Goal: Task Accomplishment & Management: Complete application form

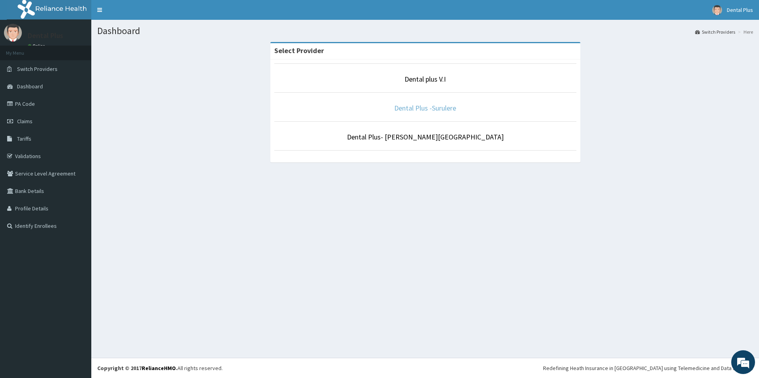
click at [417, 110] on link "Dental Plus -Surulere" at bounding box center [425, 108] width 62 height 9
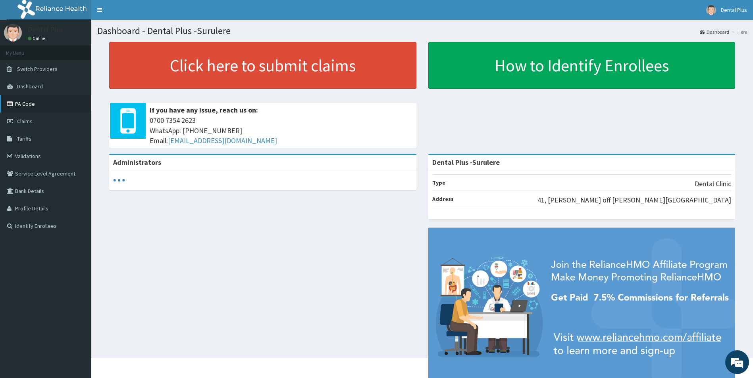
click at [52, 104] on link "PA Code" at bounding box center [45, 103] width 91 height 17
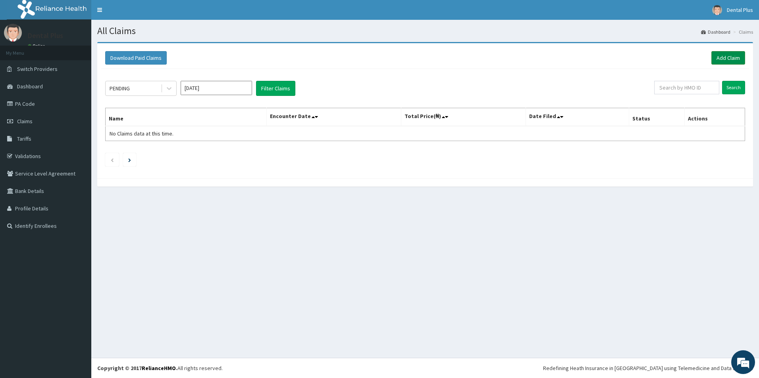
click at [734, 63] on link "Add Claim" at bounding box center [728, 57] width 34 height 13
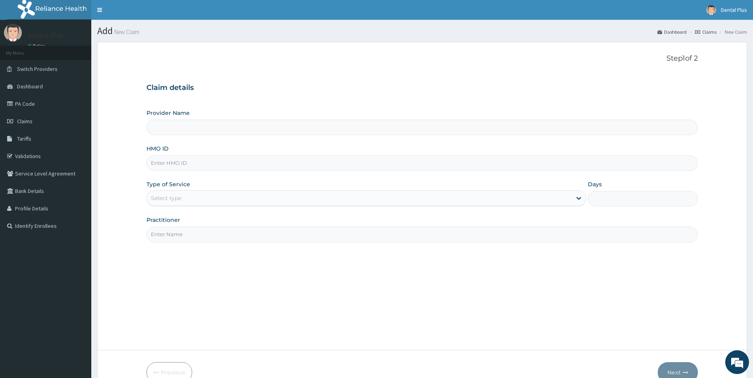
click at [189, 163] on input "HMO ID" at bounding box center [421, 163] width 551 height 15
type input "SFH"
type input "Dental Plus -Surulere"
type input "SFH/10011/A"
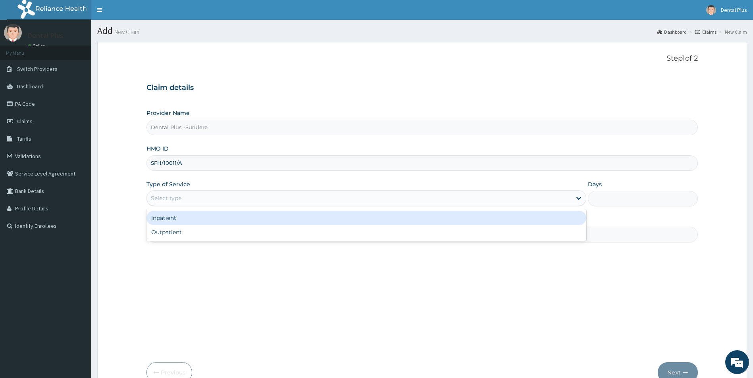
click at [176, 202] on div "Select type" at bounding box center [166, 198] width 31 height 8
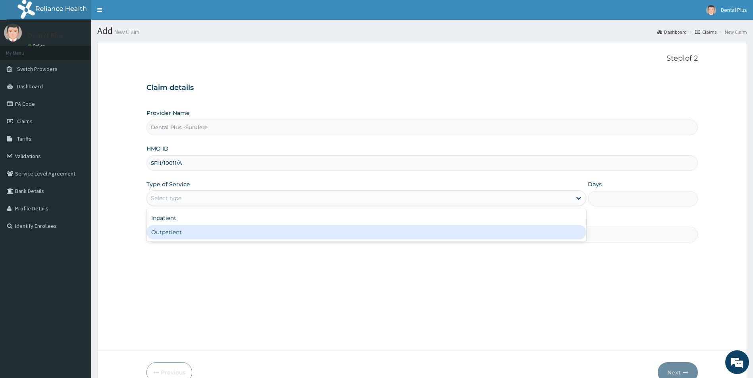
click at [163, 235] on div "Outpatient" at bounding box center [366, 232] width 440 height 14
type input "1"
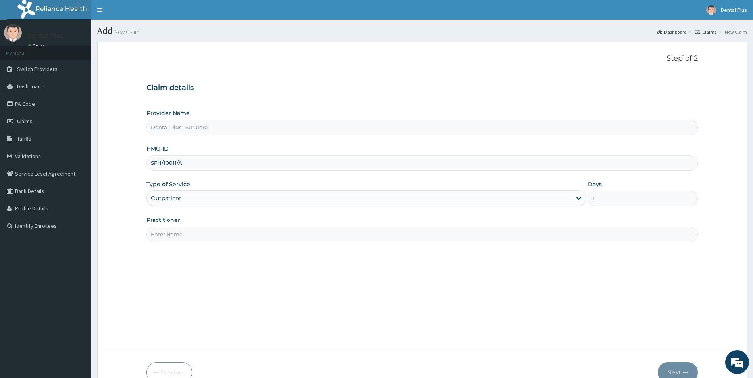
click at [180, 233] on input "Practitioner" at bounding box center [421, 234] width 551 height 15
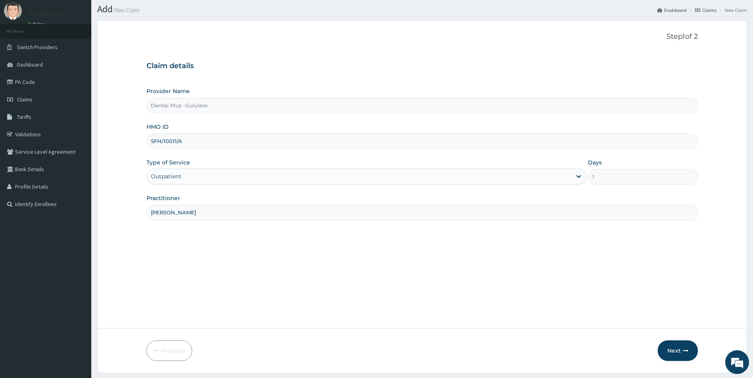
scroll to position [43, 0]
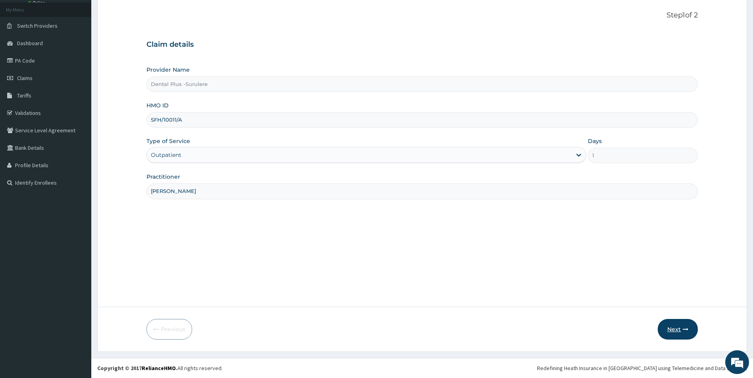
type input "DR MOYO"
click at [674, 330] on button "Next" at bounding box center [677, 329] width 40 height 21
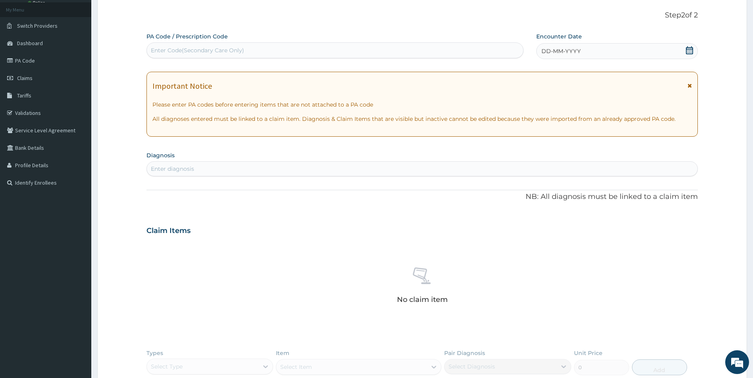
click at [272, 53] on div "Enter Code(Secondary Care Only)" at bounding box center [335, 50] width 376 height 13
paste input "PA/E6D011"
type input "PA/E6D011"
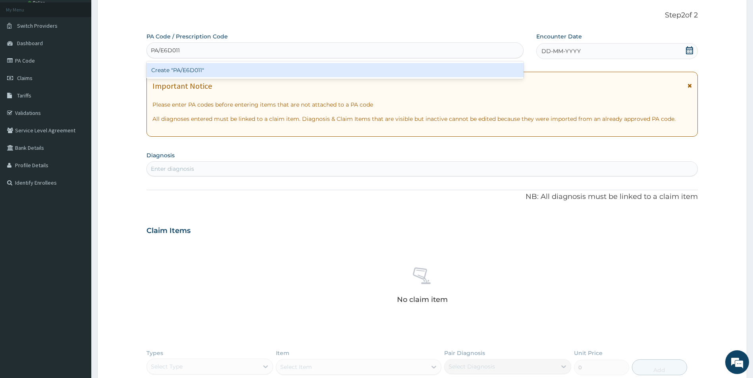
click at [258, 65] on div "Create "PA/E6D011"" at bounding box center [334, 70] width 377 height 14
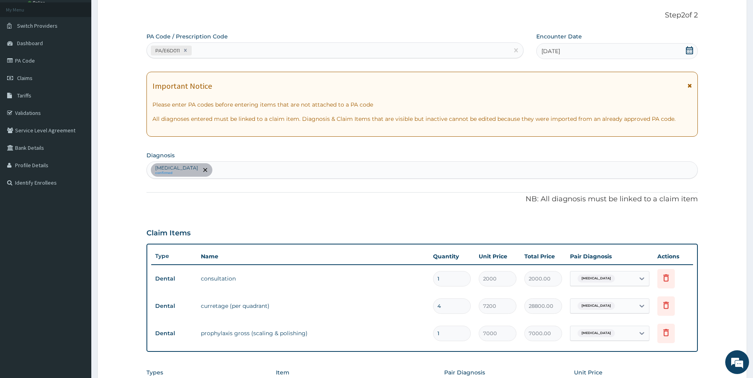
click at [464, 307] on input "4" at bounding box center [452, 306] width 38 height 15
type input "0.00"
type input "2"
type input "14400.00"
type input "0.00"
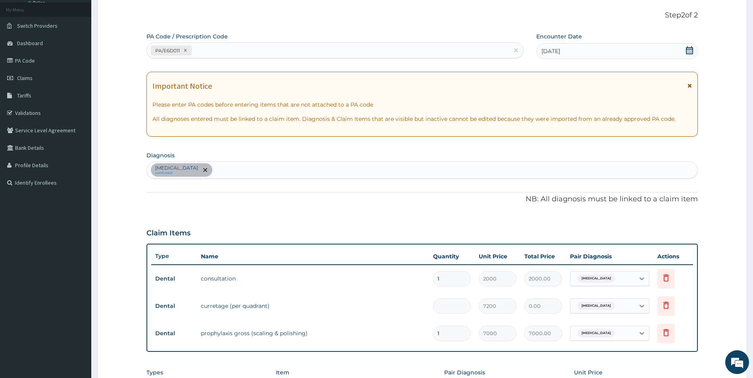
type input "1"
type input "7200.00"
type input "1"
click at [666, 284] on icon at bounding box center [665, 278] width 17 height 19
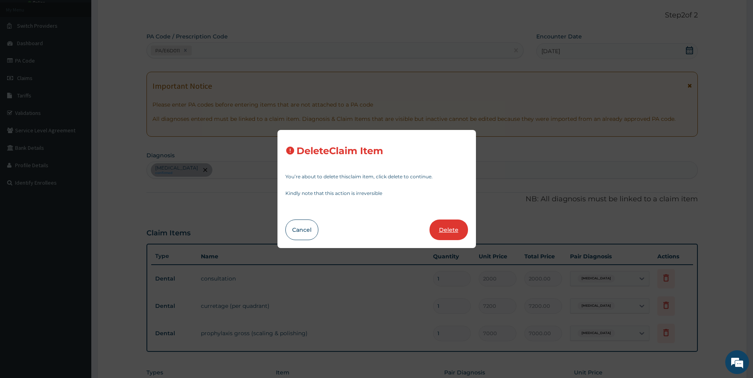
click at [444, 226] on button "Delete" at bounding box center [448, 230] width 38 height 21
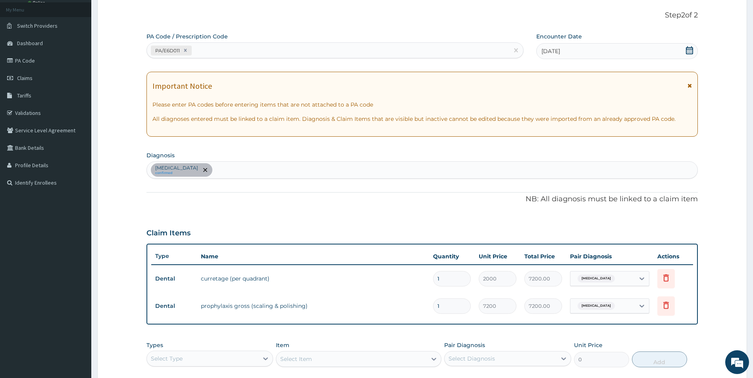
type input "7200"
type input "7200.00"
type input "7000"
type input "7000.00"
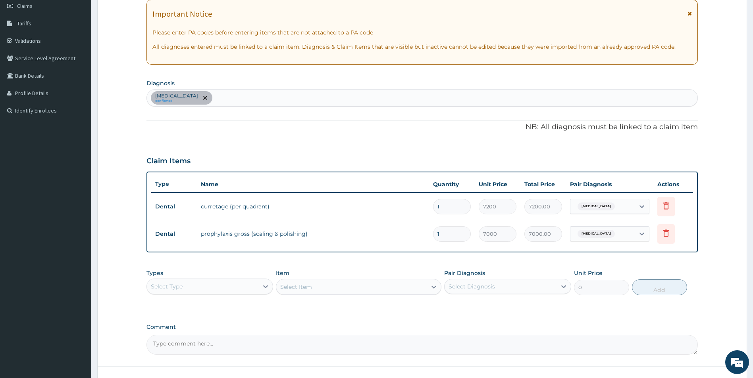
scroll to position [175, 0]
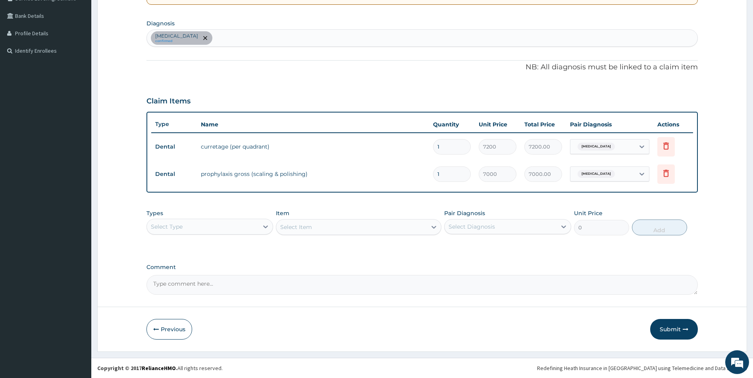
drag, startPoint x: 679, startPoint y: 330, endPoint x: 673, endPoint y: 327, distance: 6.8
click at [678, 329] on button "Submit" at bounding box center [674, 329] width 48 height 21
